Goal: Information Seeking & Learning: Learn about a topic

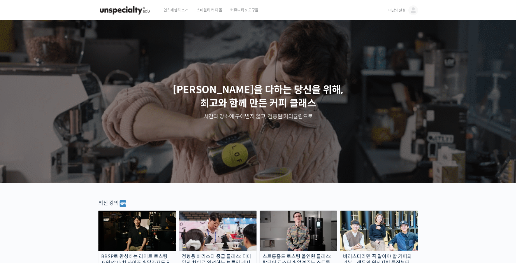
click at [395, 9] on span "미남의전설" at bounding box center [396, 10] width 17 height 5
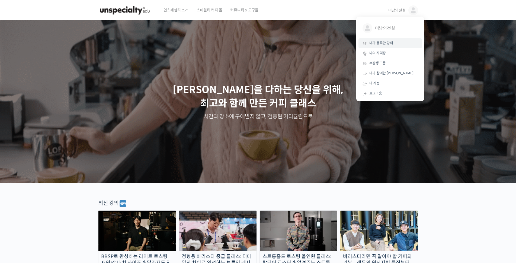
click at [382, 43] on span "내가 등록한 강의" at bounding box center [381, 43] width 24 height 5
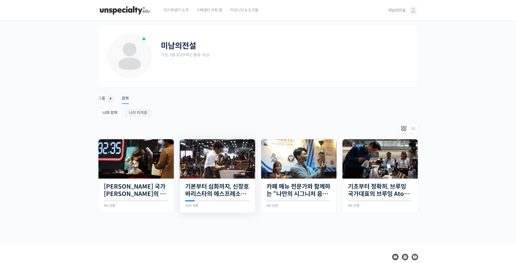
click at [221, 164] on img at bounding box center [217, 158] width 75 height 39
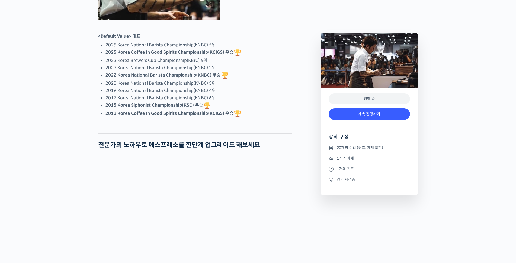
scroll to position [355, 0]
click at [377, 116] on link "계속 진행하기" at bounding box center [369, 114] width 81 height 12
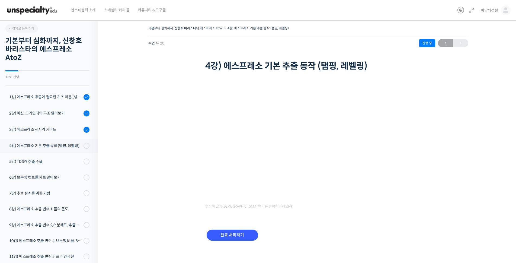
scroll to position [118, 0]
